Goal: Information Seeking & Learning: Learn about a topic

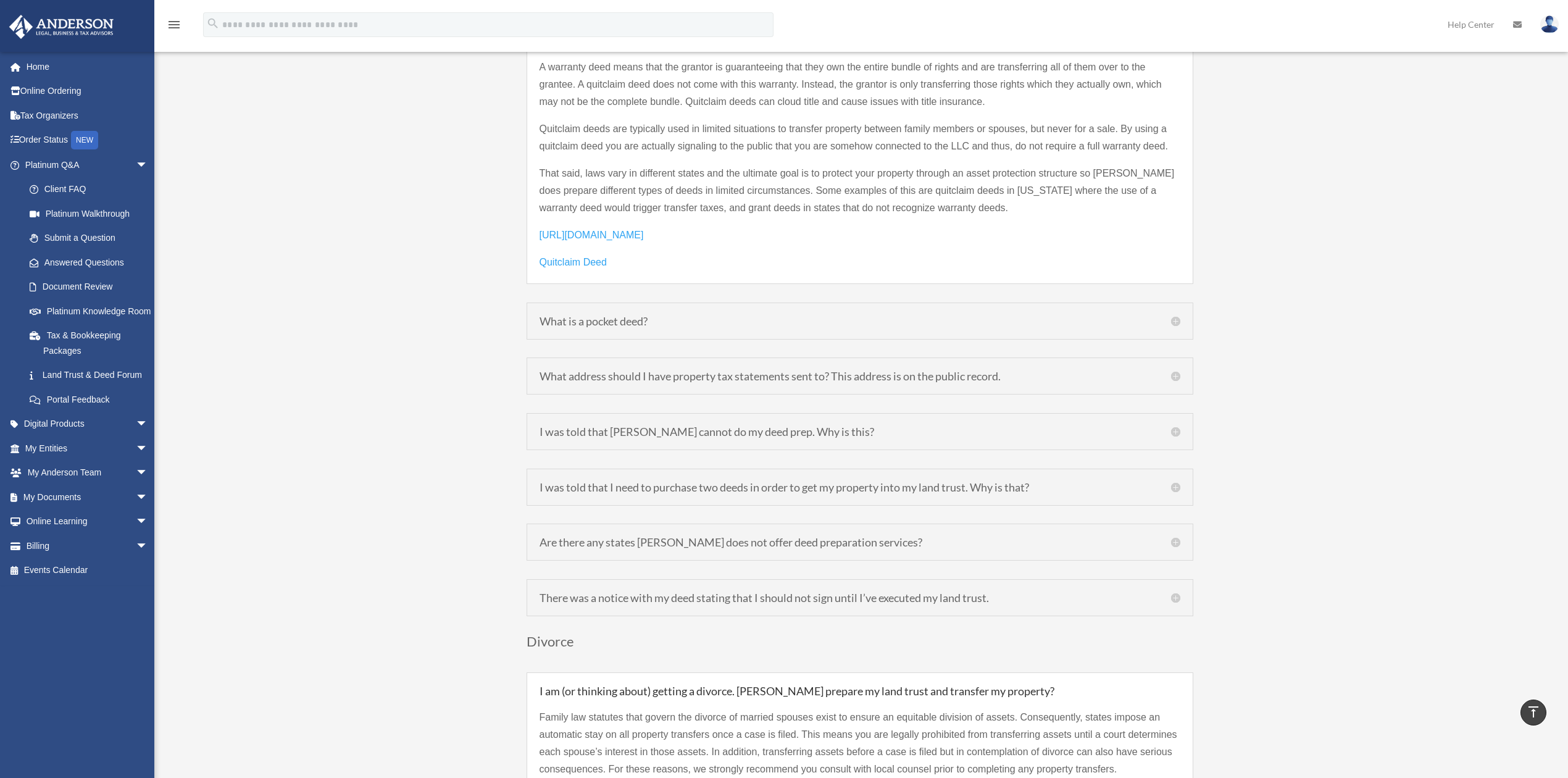
scroll to position [1893, 0]
click at [1174, 310] on h5 "What is a pocket deed?" at bounding box center [860, 315] width 641 height 11
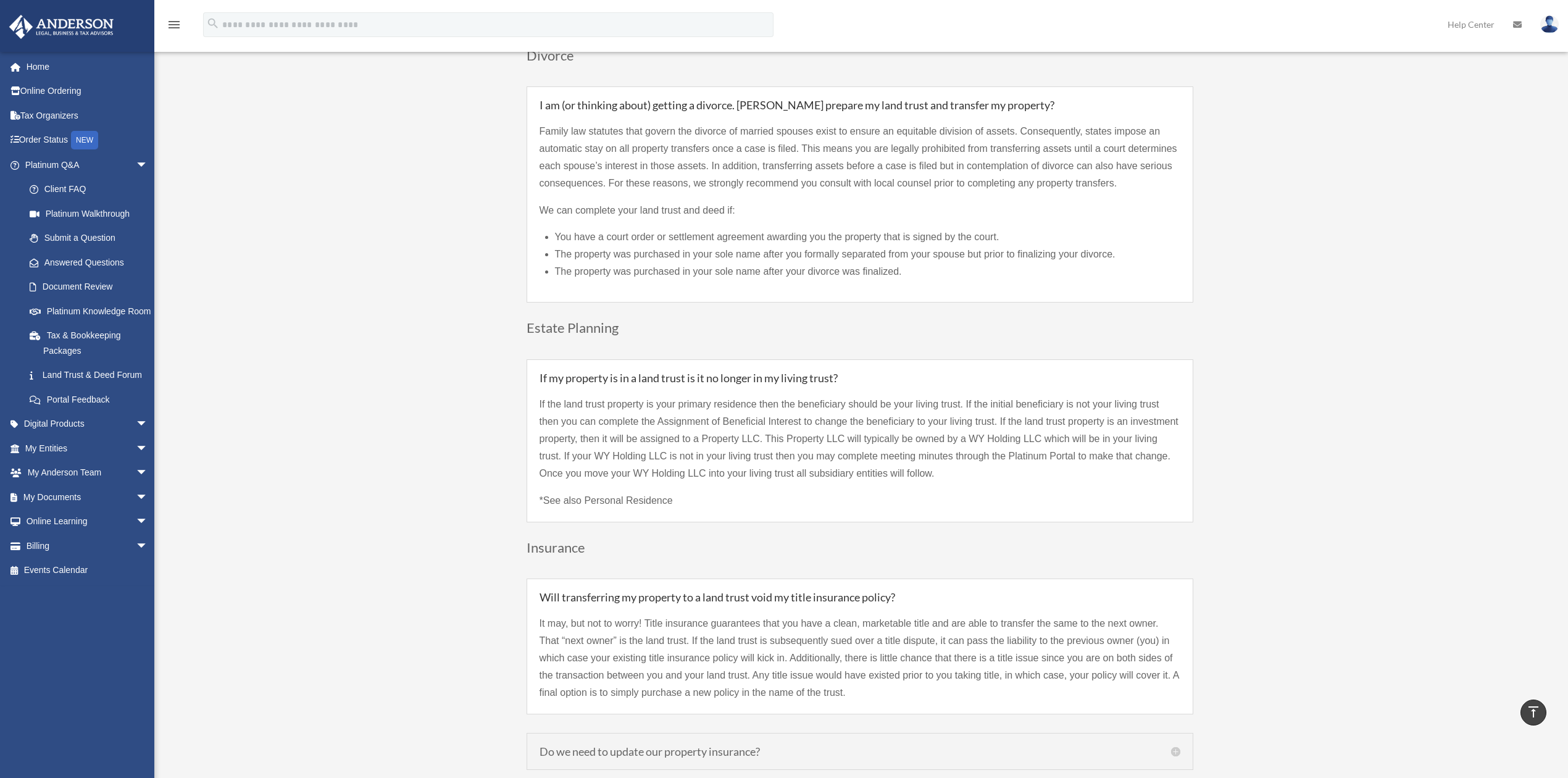
scroll to position [2598, 0]
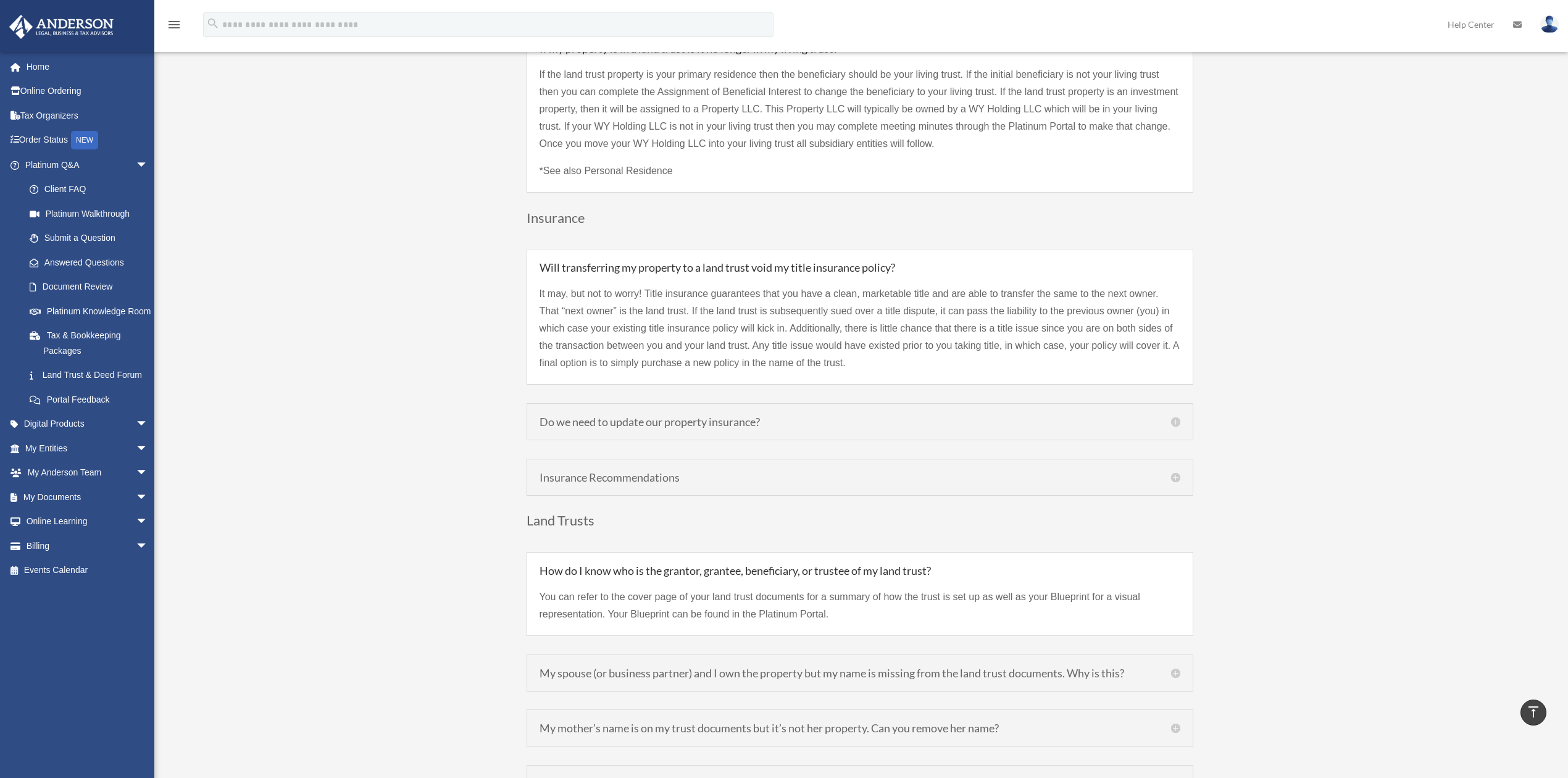
click at [1171, 416] on h5 "Do we need to update our property insurance?" at bounding box center [860, 421] width 641 height 11
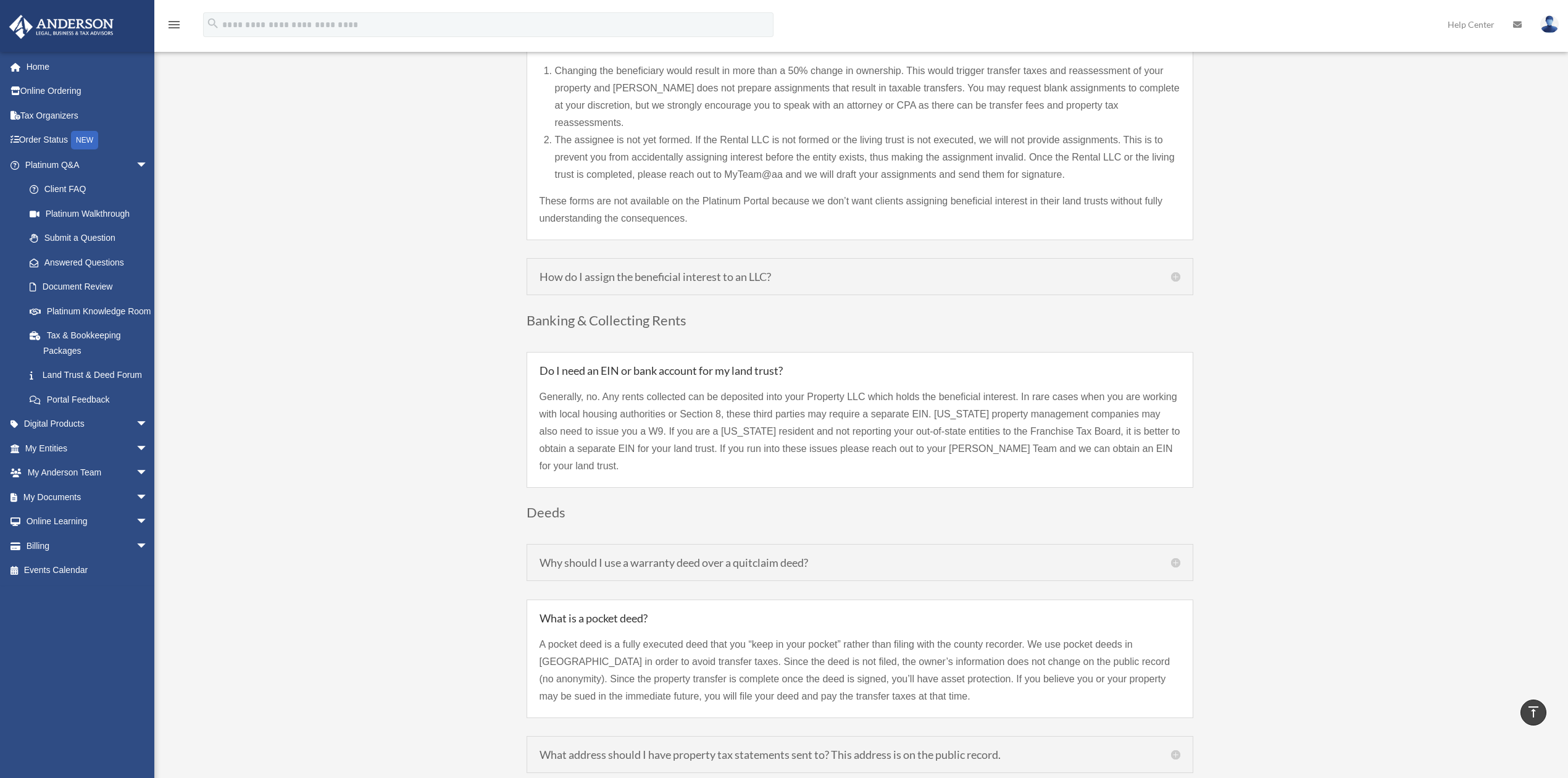
scroll to position [1281, 0]
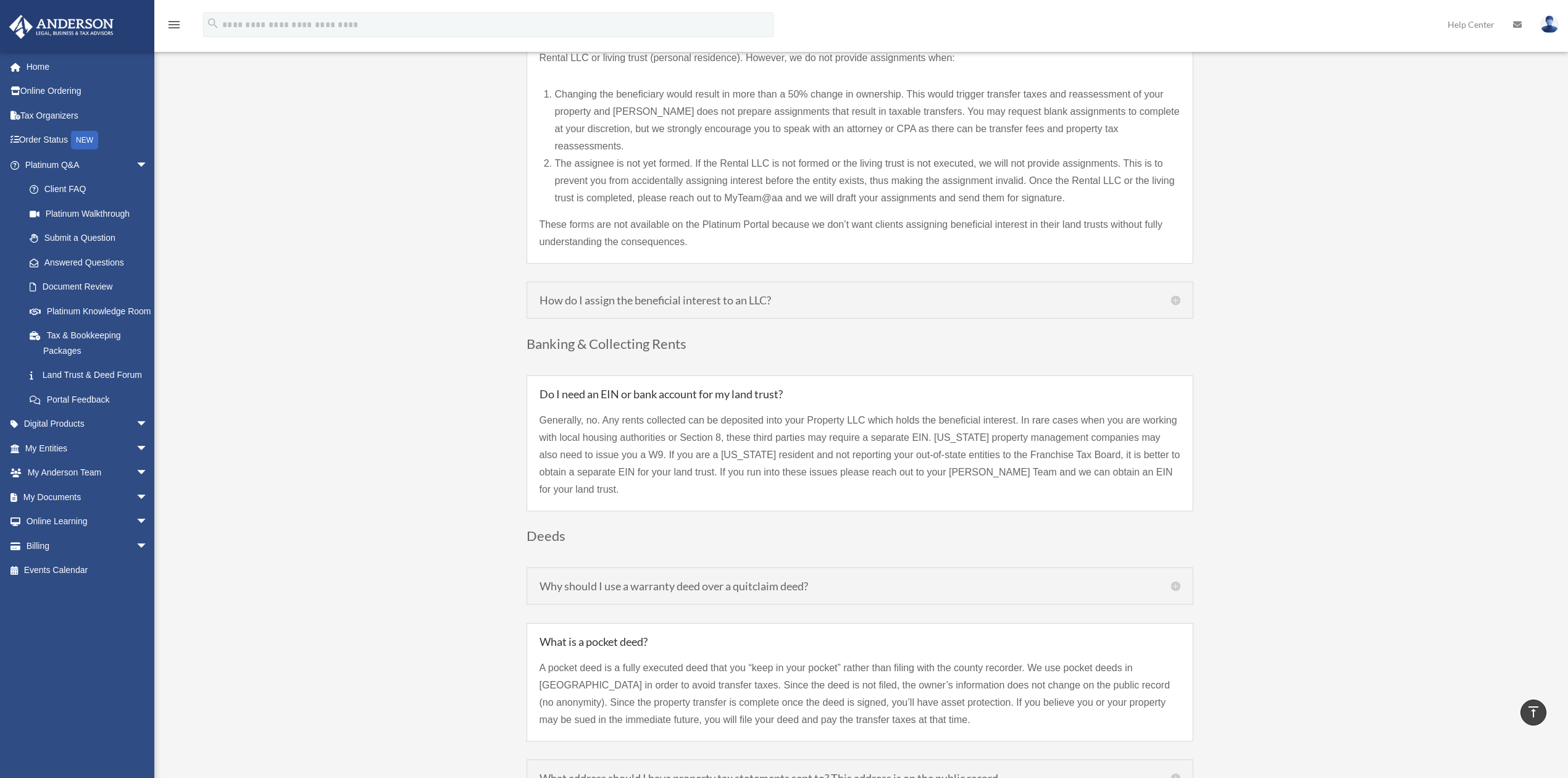
click at [1172, 580] on h5 "Why should I use a warranty deed over a quitclaim deed?" at bounding box center [860, 585] width 641 height 11
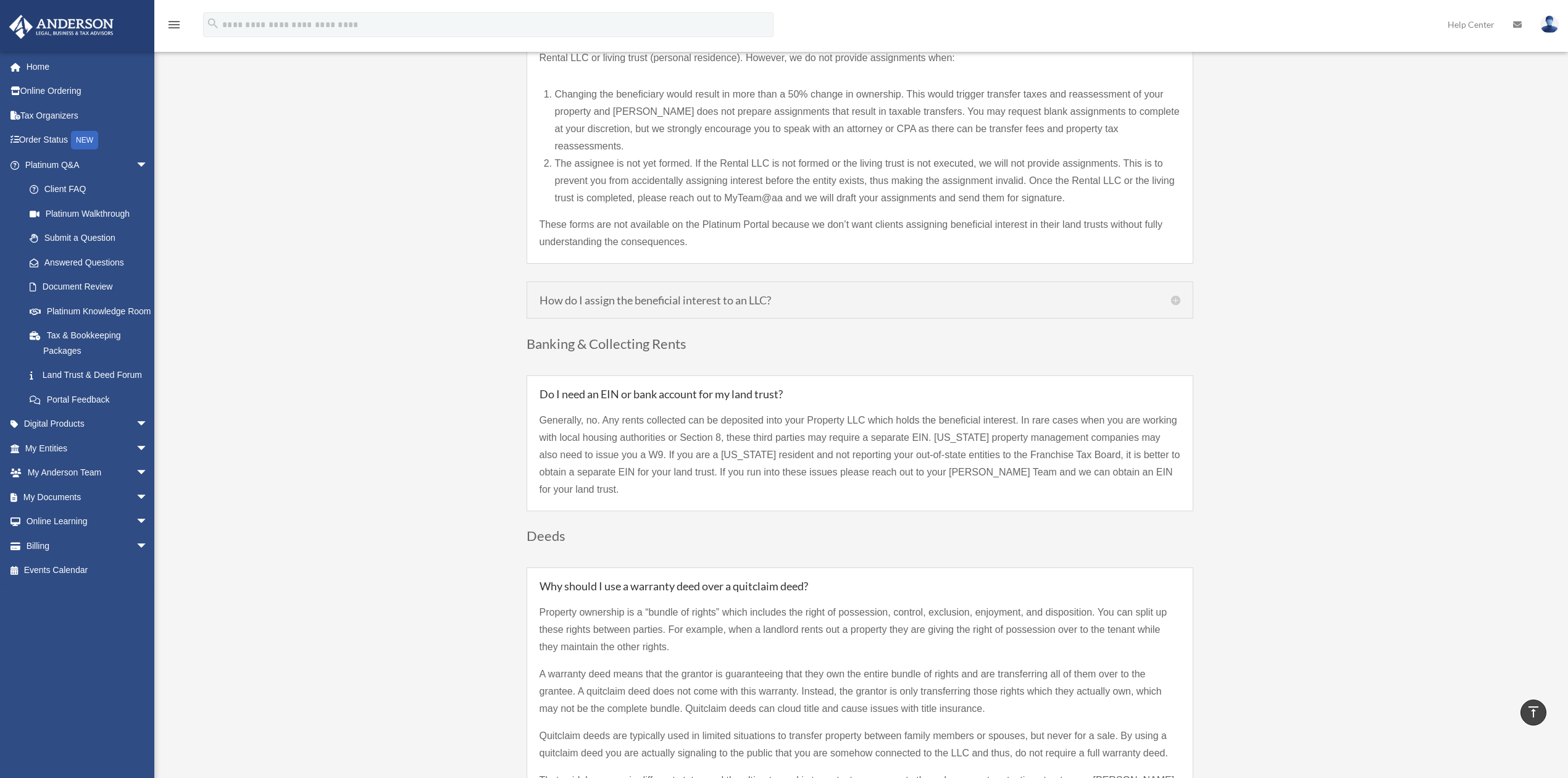
click at [1174, 580] on h5 "Why should I use a warranty deed over a quitclaim deed?" at bounding box center [860, 585] width 641 height 11
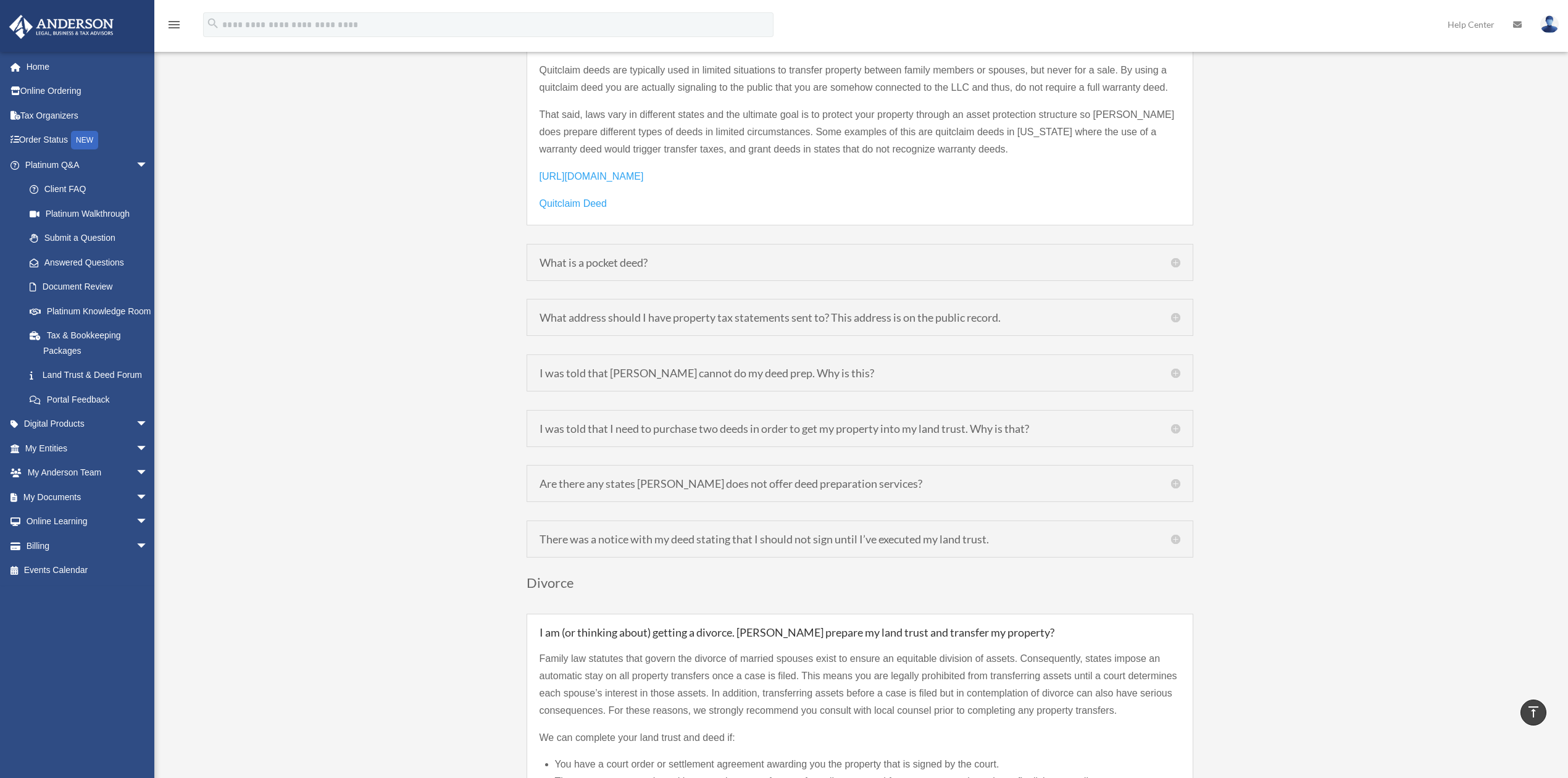
scroll to position [1976, 0]
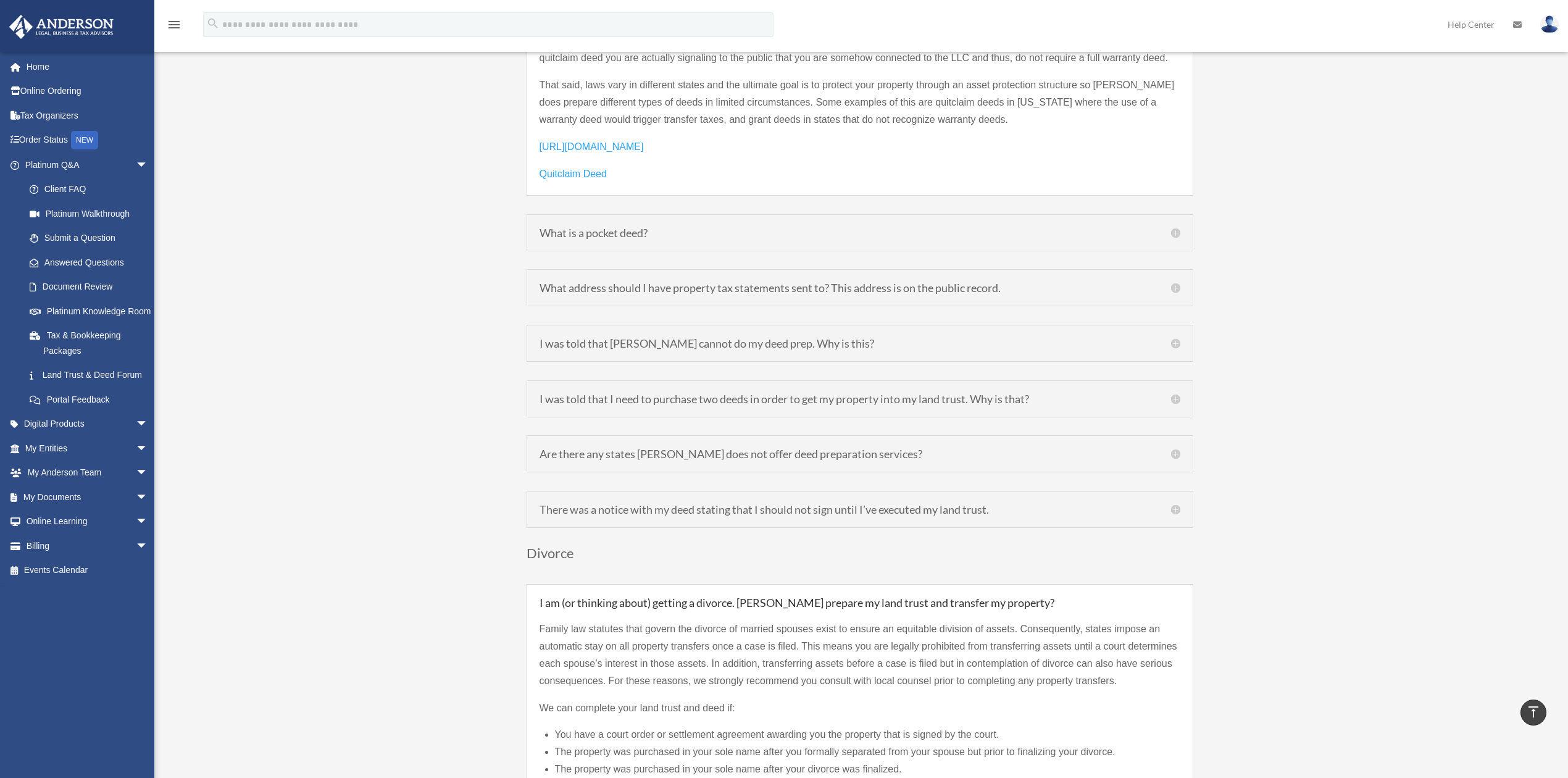
click at [1120, 394] on h5 "I was told that I need to purchase two deeds in order to get my property into m…" at bounding box center [860, 399] width 641 height 11
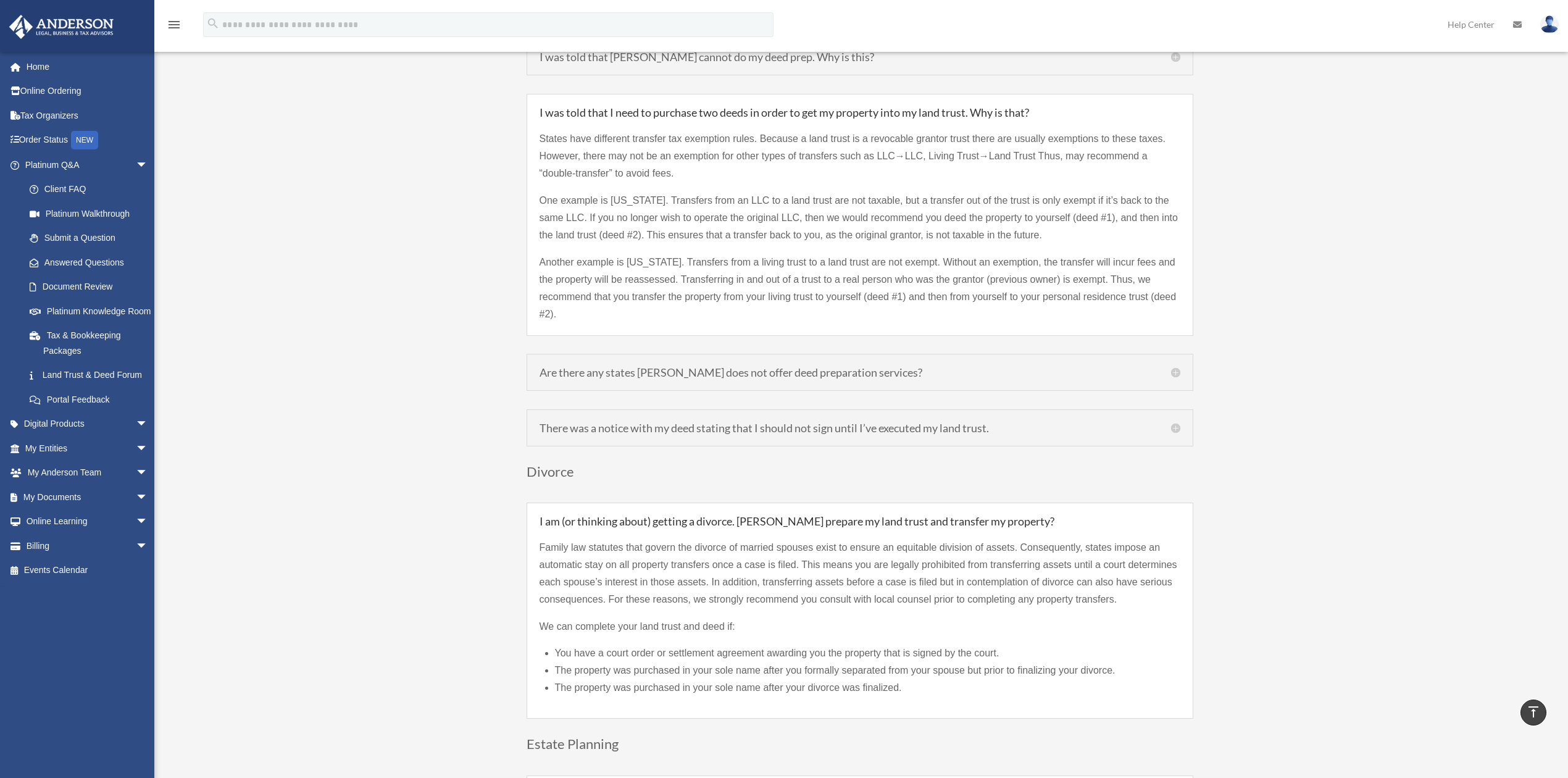
click at [993, 367] on h5 "Are there any states [PERSON_NAME] does not offer deed preparation services?" at bounding box center [860, 372] width 641 height 11
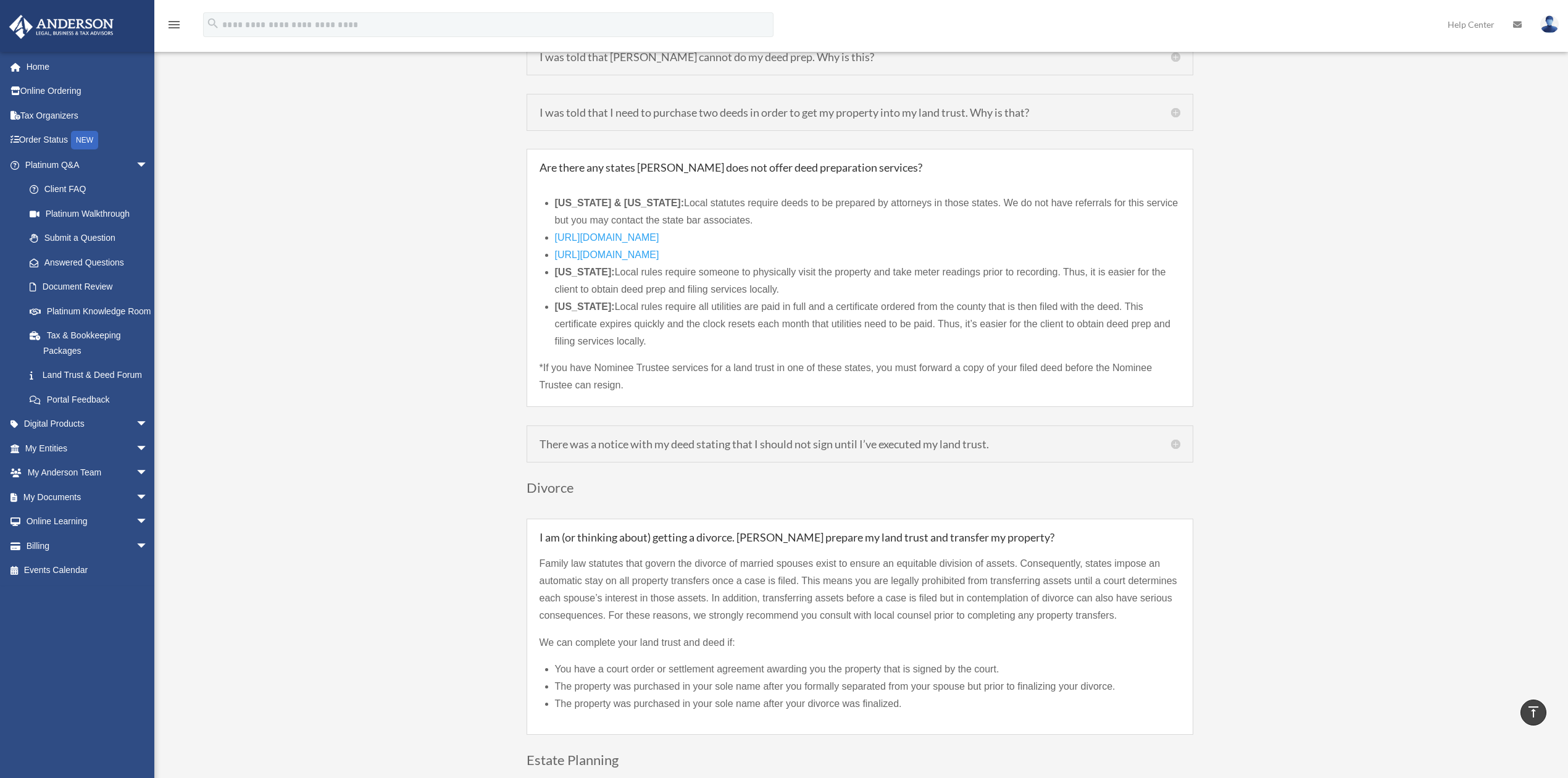
click at [1180, 433] on div "There was a notice with my deed stating that I should not sign until I’ve execu…" at bounding box center [860, 444] width 667 height 37
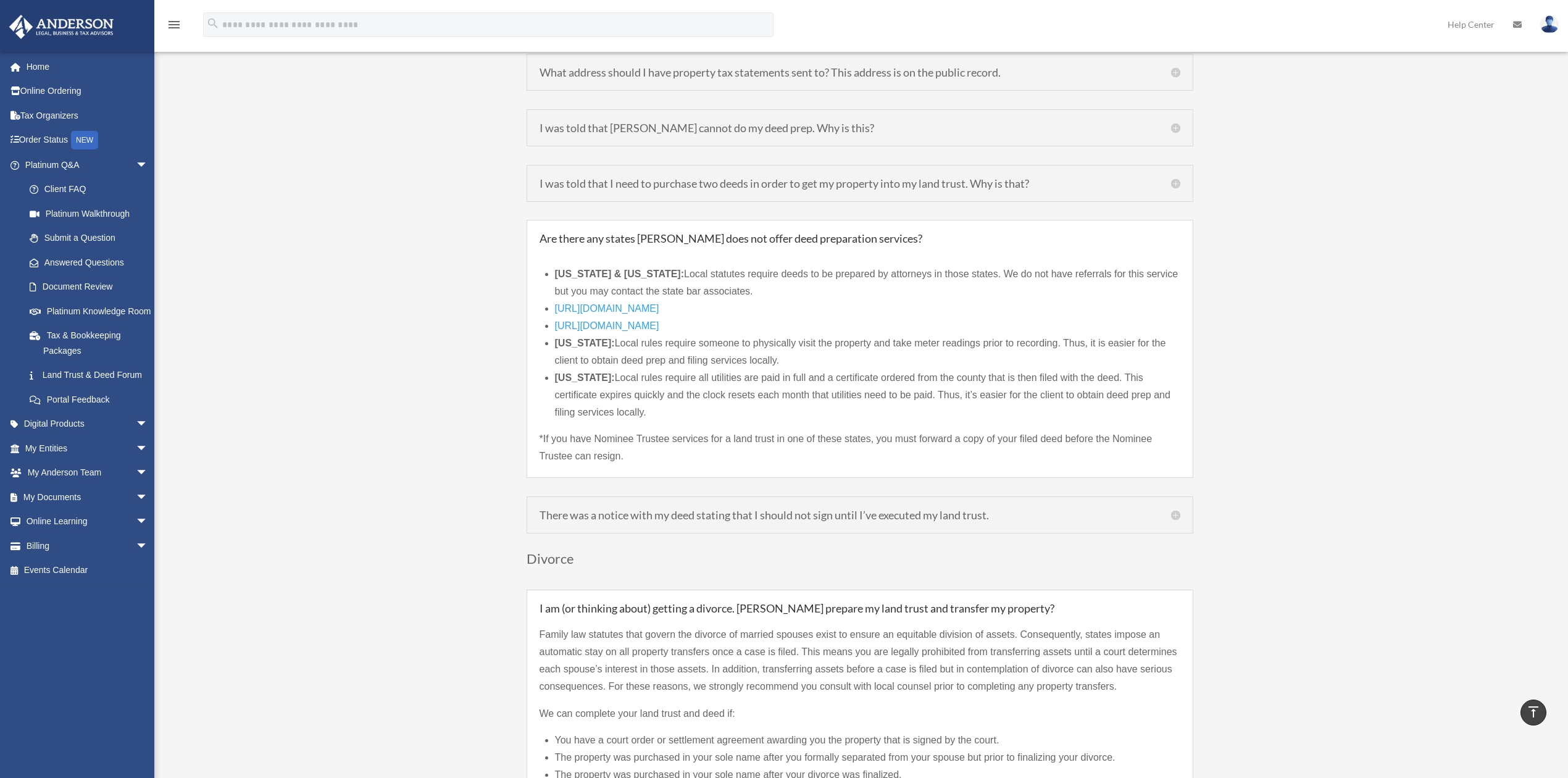
scroll to position [1893, 0]
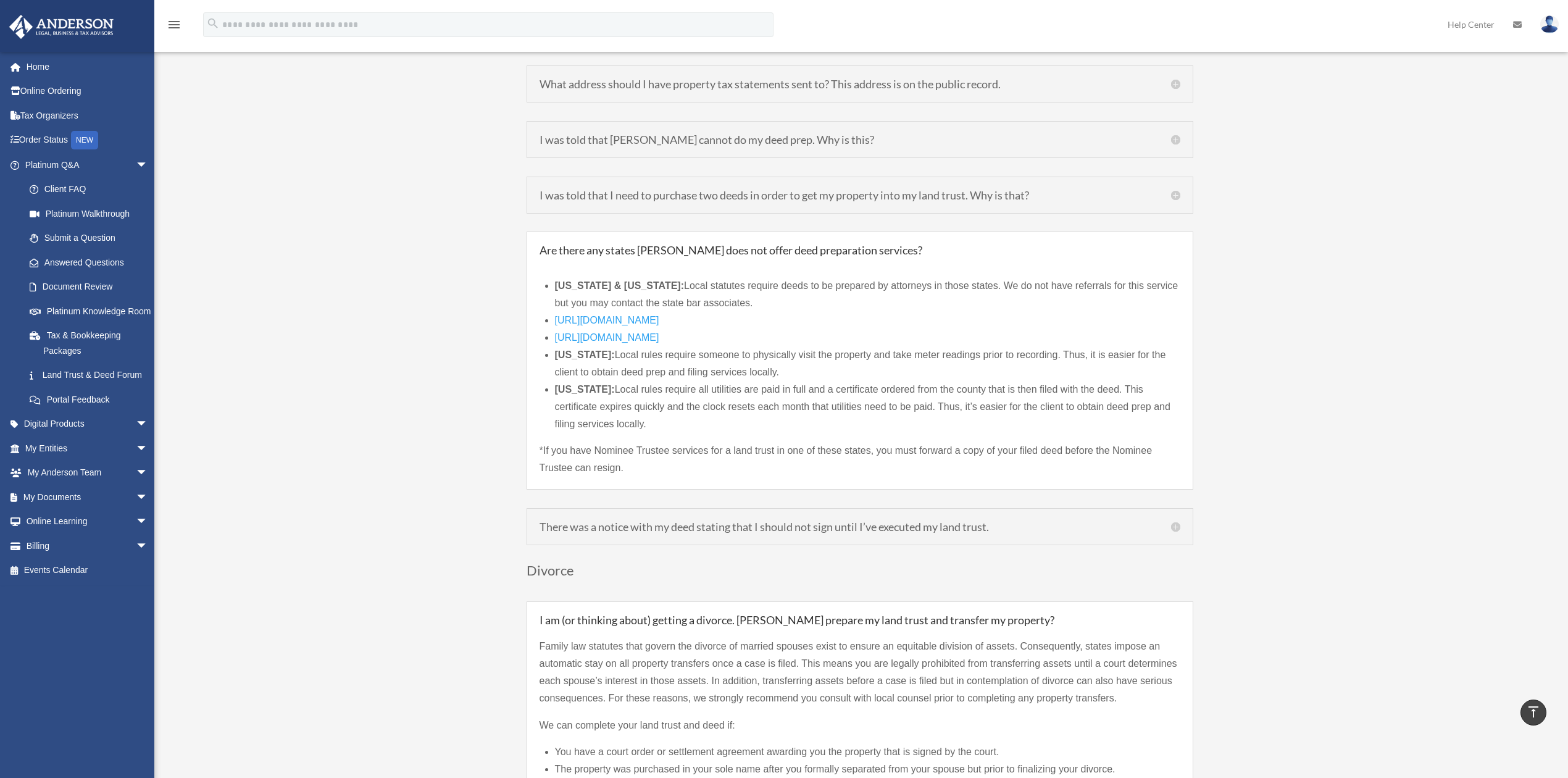
click at [1169, 244] on h5 "Are there any states [PERSON_NAME] does not offer deed preparation services?" at bounding box center [860, 249] width 641 height 11
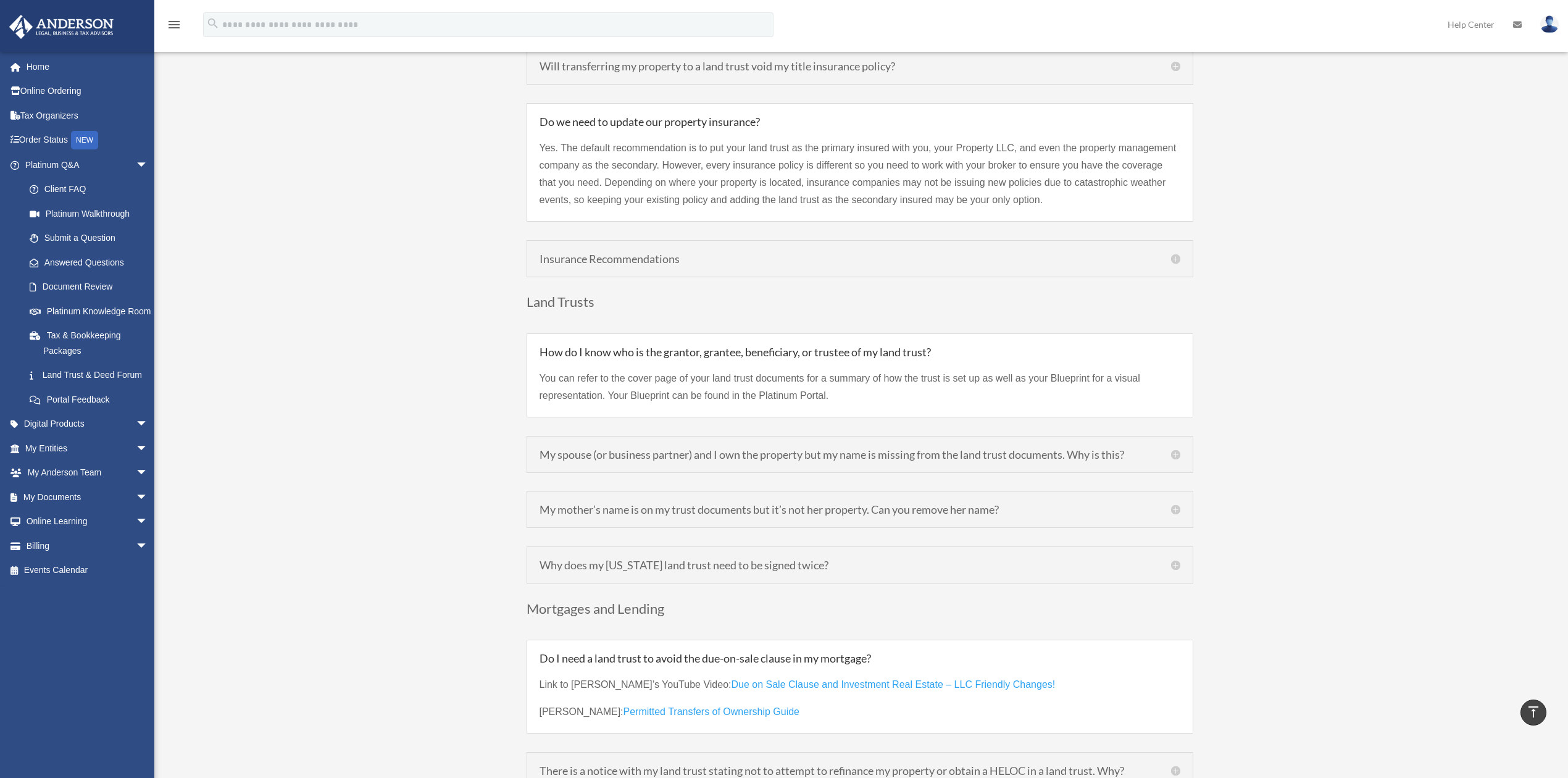
scroll to position [2964, 0]
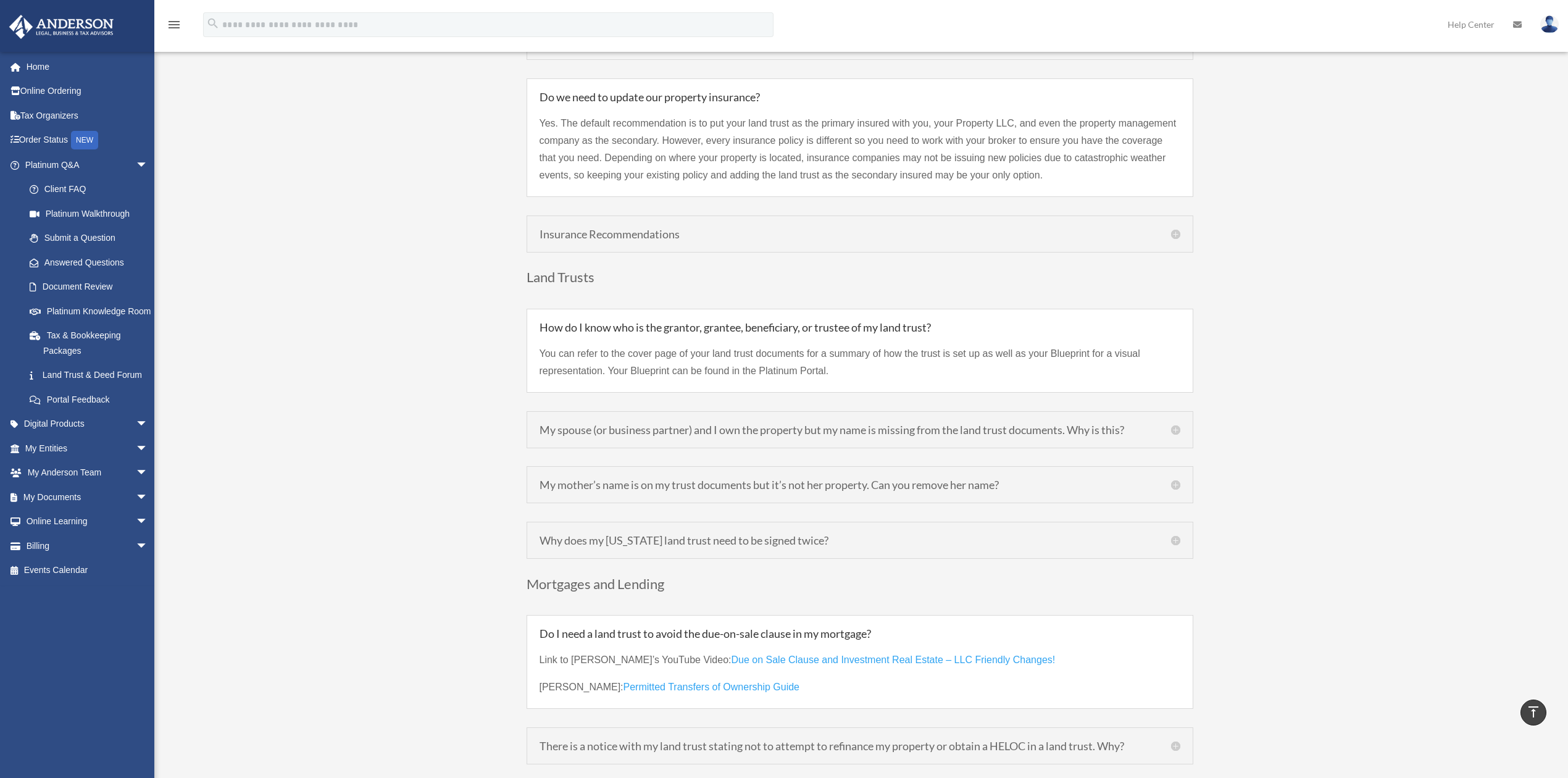
click at [1174, 479] on h5 "My mother’s name is on my trust documents but it’s not her property. Can you re…" at bounding box center [860, 484] width 641 height 11
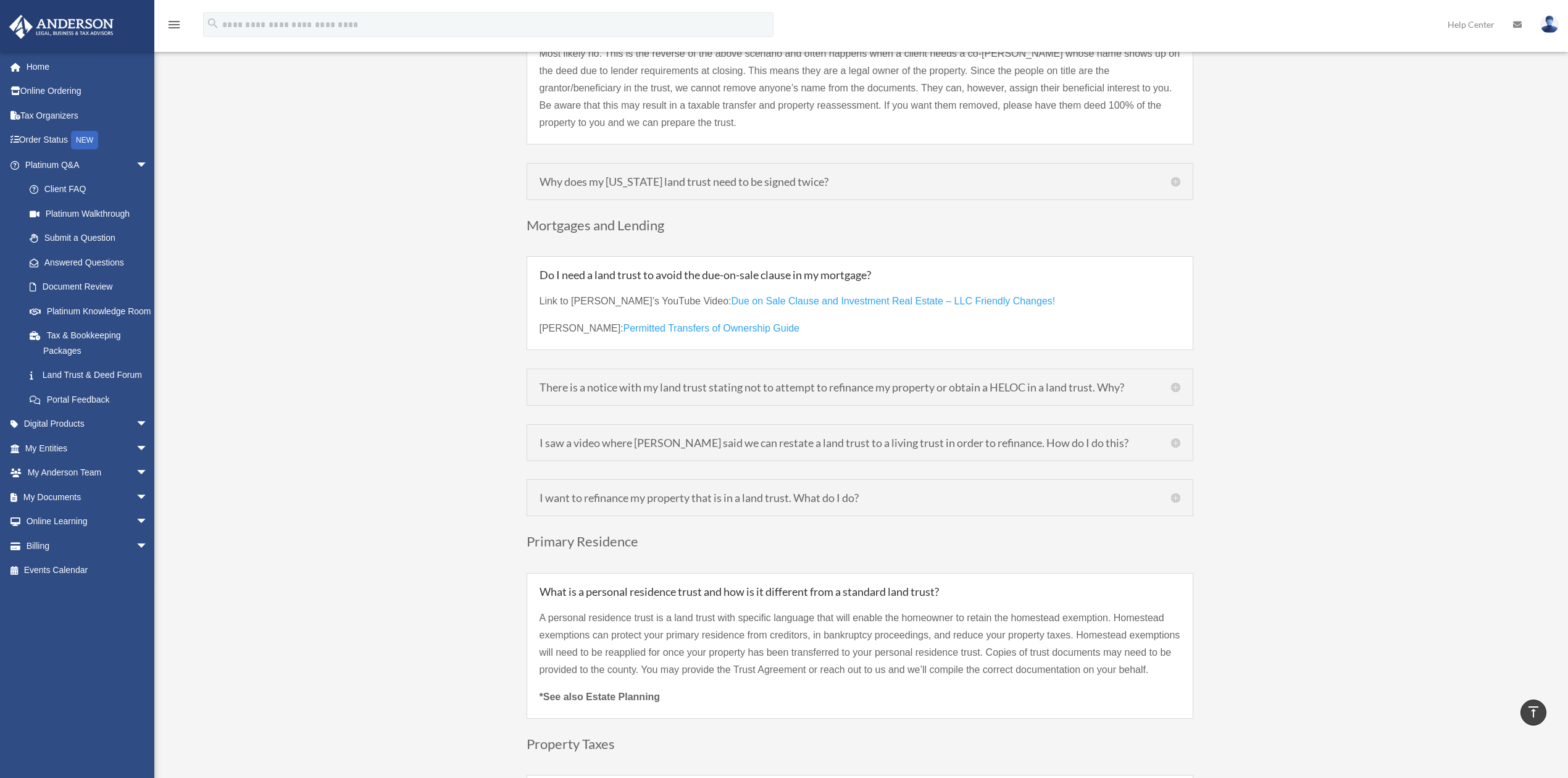
scroll to position [3375, 0]
click at [1169, 165] on div "Why does my [US_STATE] land trust need to be signed twice? [US_STATE] is a tric…" at bounding box center [860, 181] width 667 height 37
click at [1174, 175] on h5 "Why does my [US_STATE] land trust need to be signed twice?" at bounding box center [860, 180] width 641 height 11
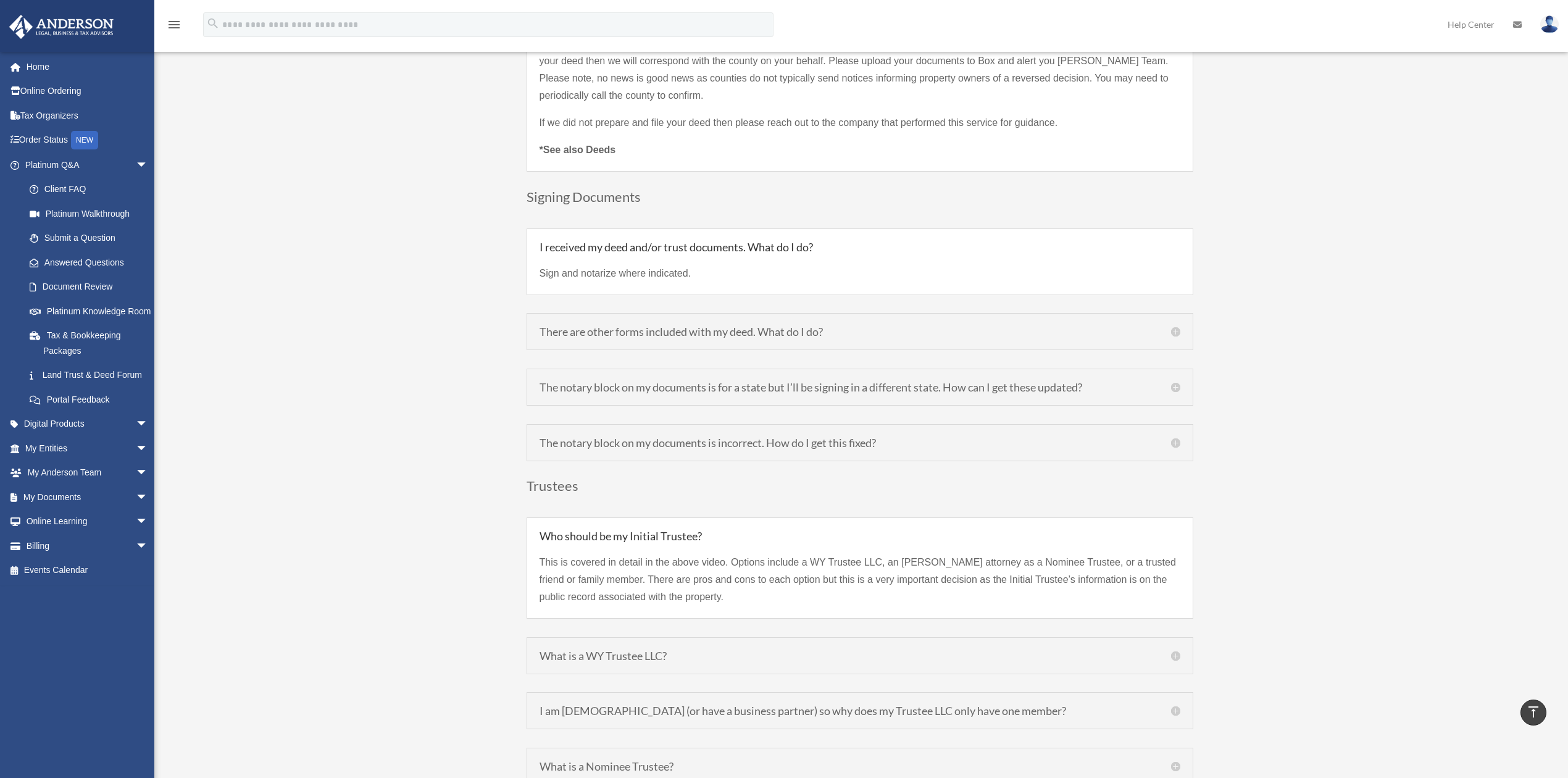
scroll to position [4199, 0]
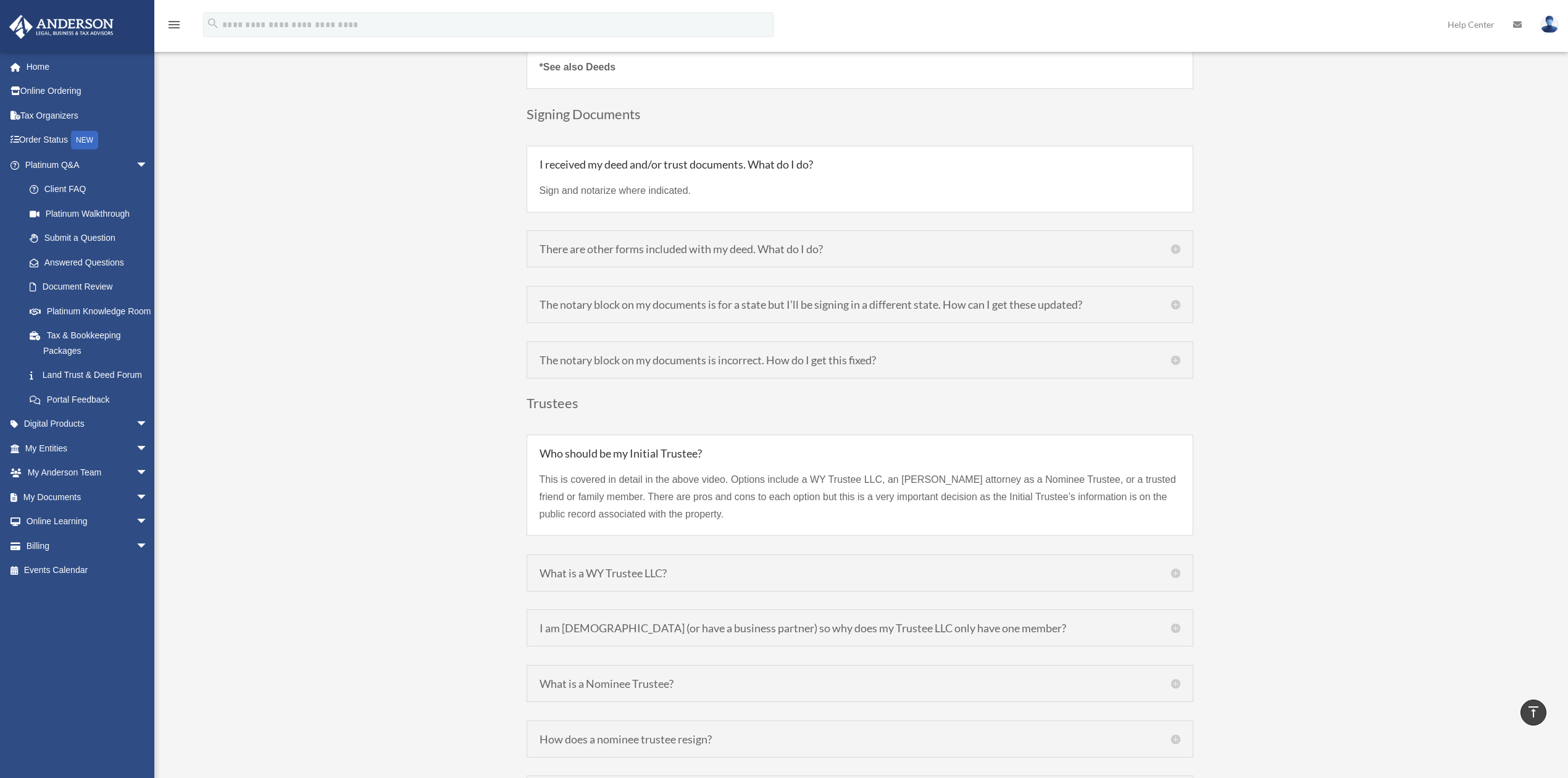
click at [1174, 366] on h5 "The notary block on my documents is incorrect. How do I get this fixed?" at bounding box center [860, 359] width 641 height 11
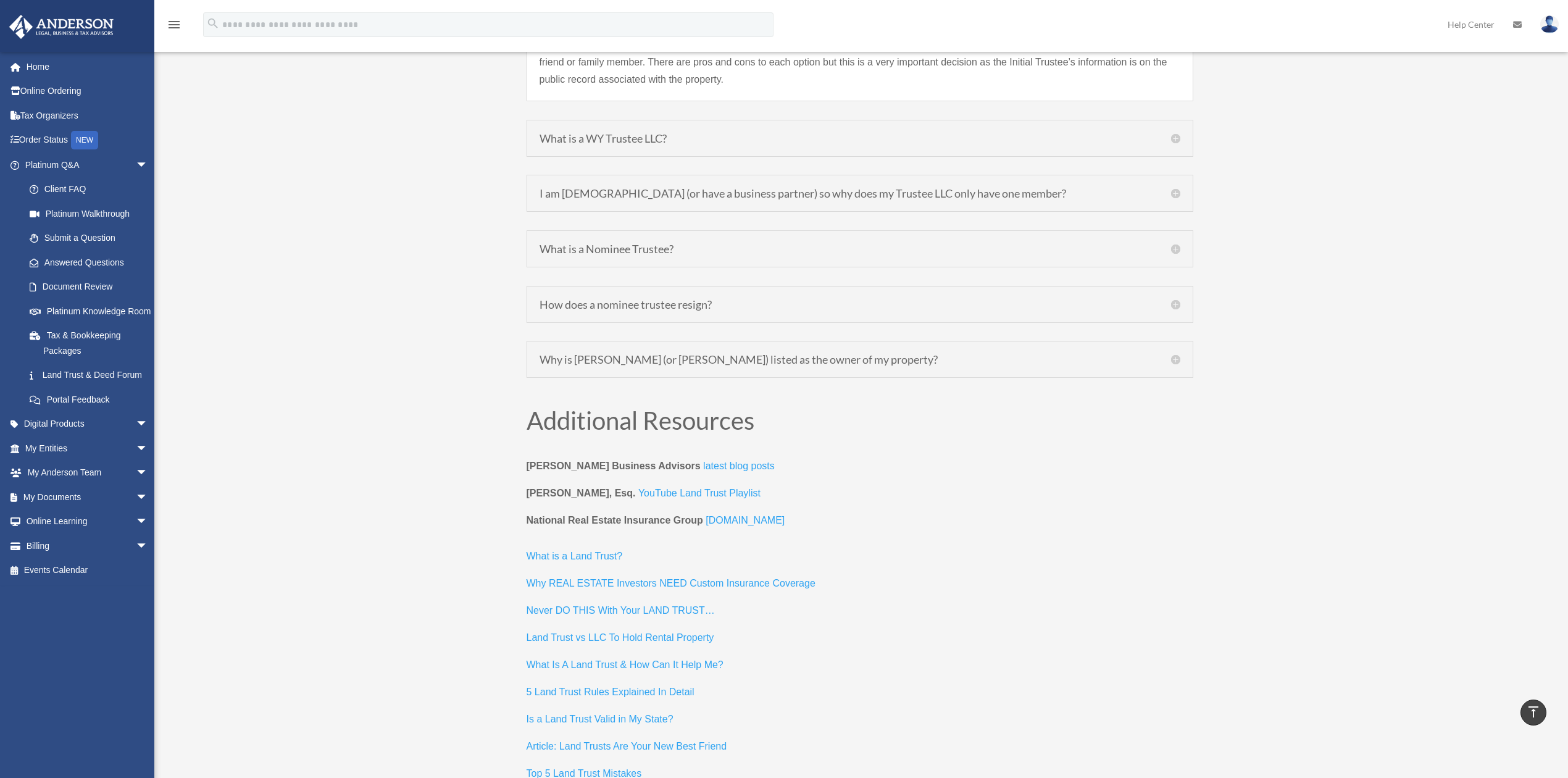
scroll to position [4692, 0]
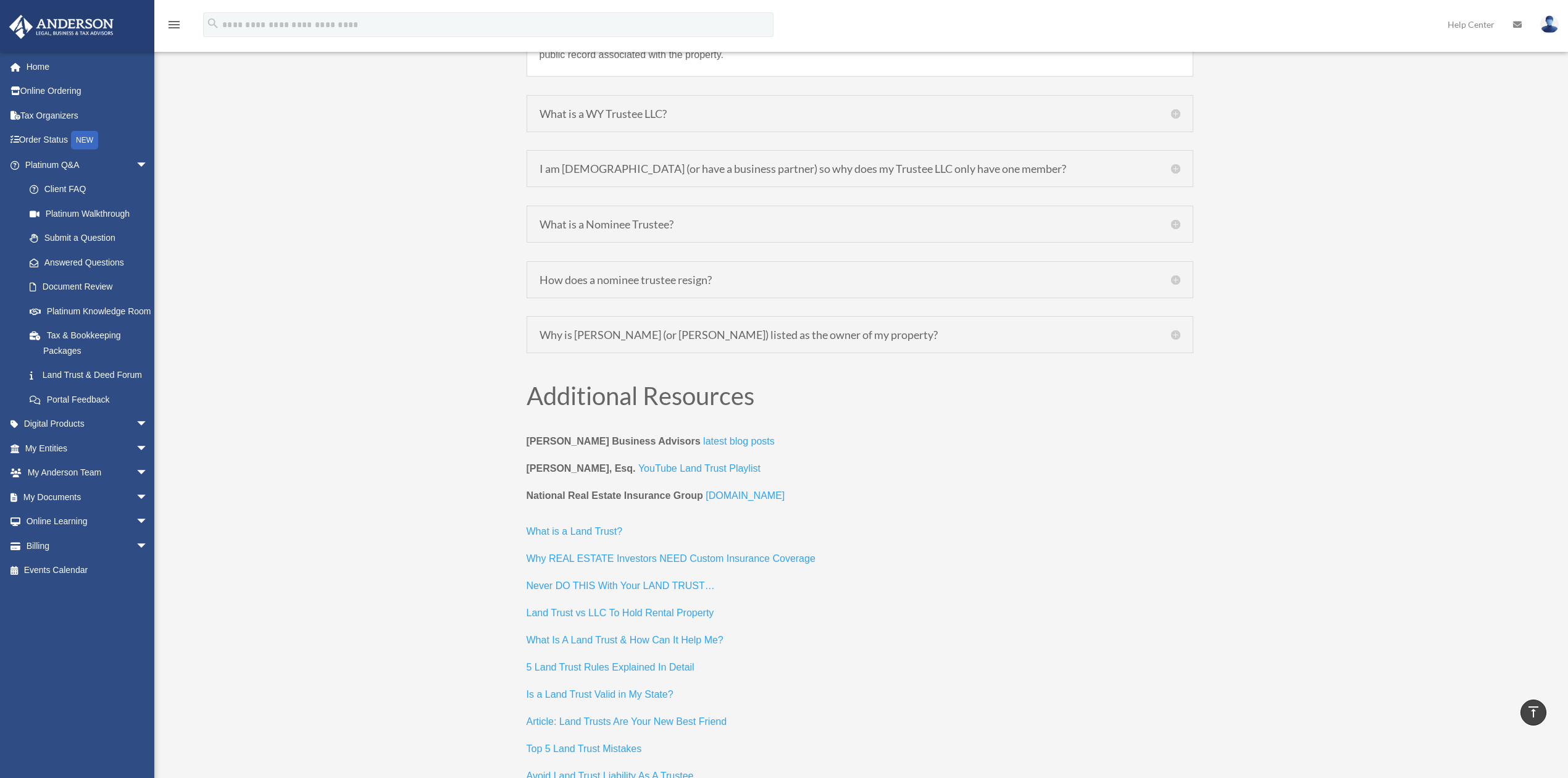
click at [1176, 341] on h5 "Why is [PERSON_NAME] (or [PERSON_NAME]) listed as the owner of my property?" at bounding box center [860, 334] width 641 height 11
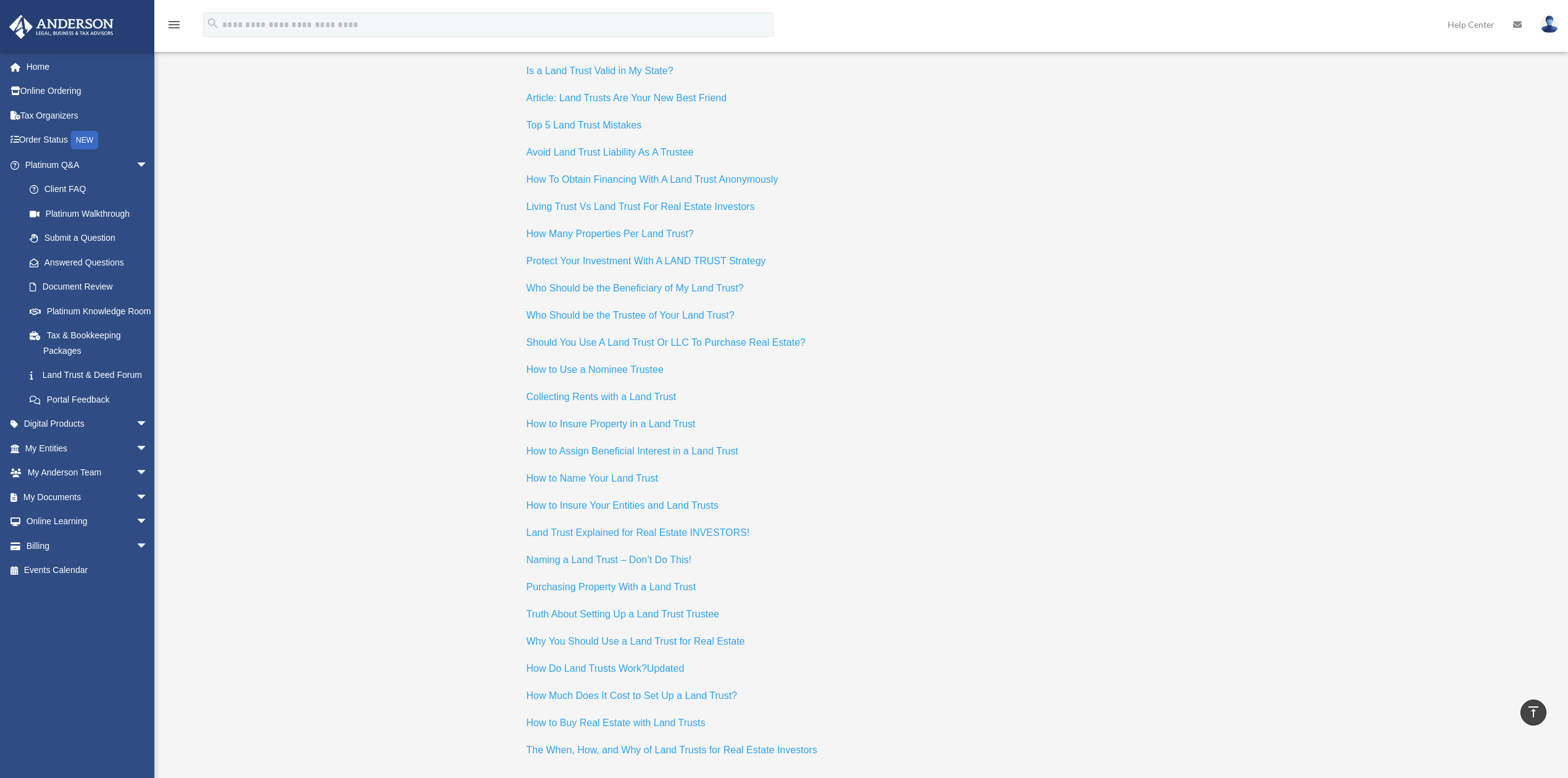
scroll to position [5434, 0]
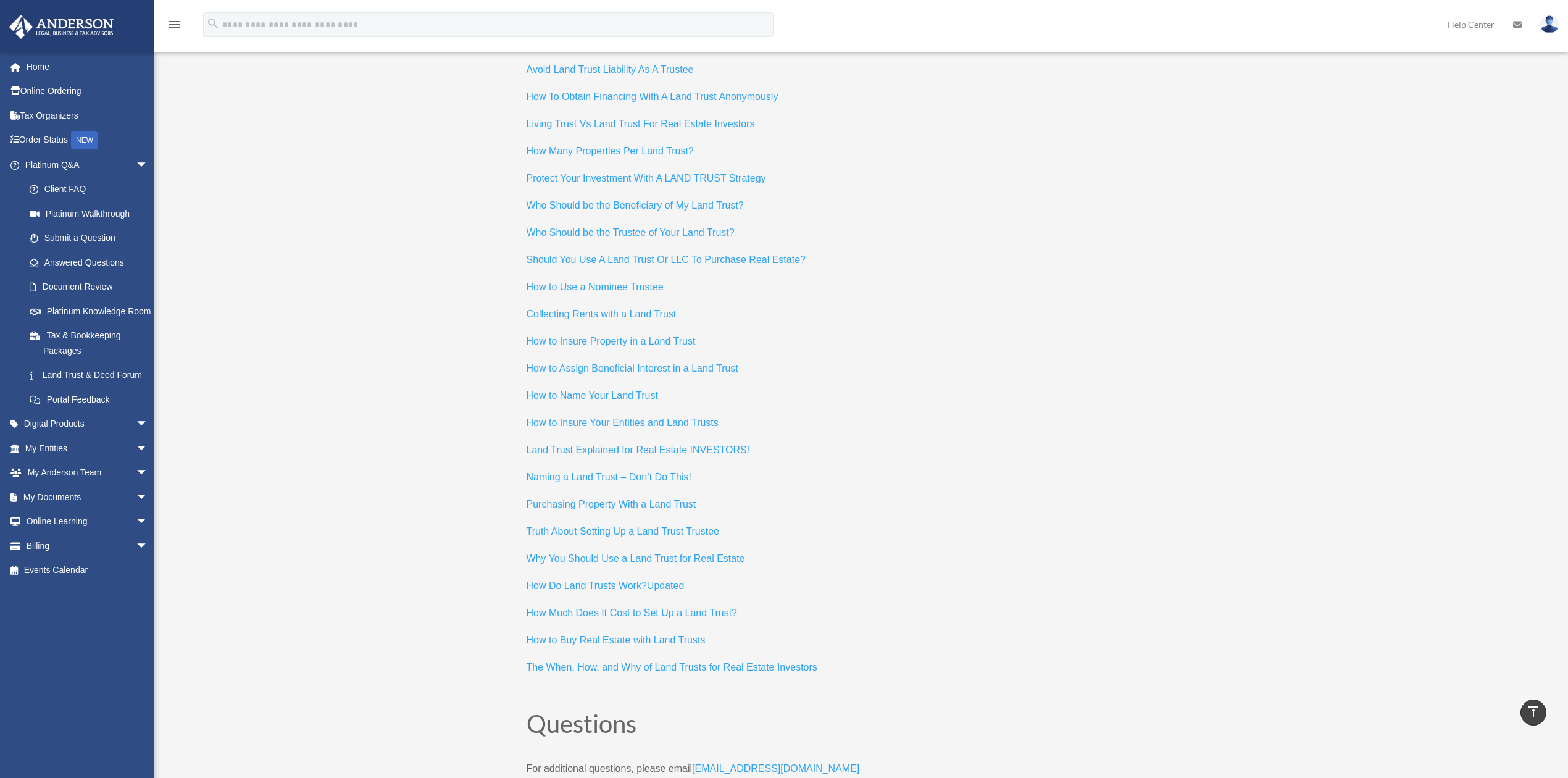
click at [645, 482] on span "Naming a Land Trust – Don’t Do This!" at bounding box center [608, 477] width 164 height 11
